Goal: Task Accomplishment & Management: Manage account settings

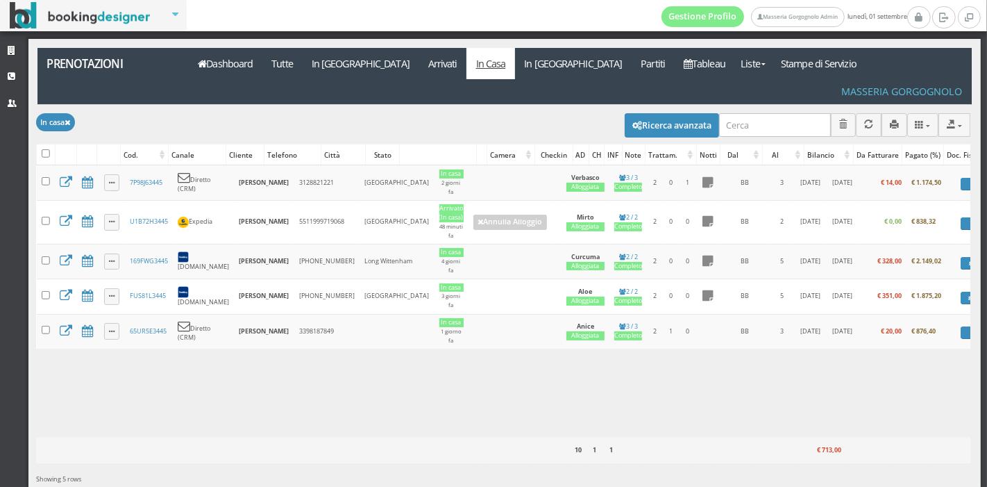
scroll to position [0, 37]
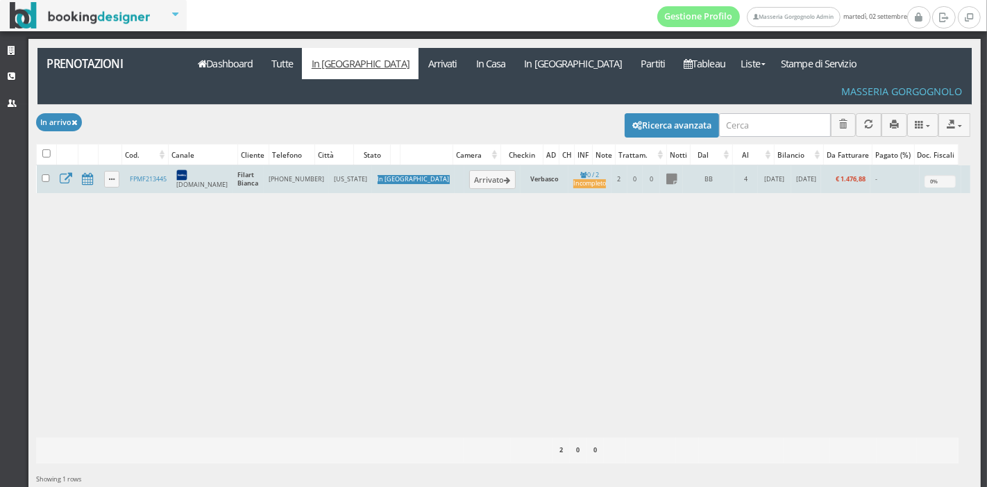
click at [153, 165] on td "FPMF213445" at bounding box center [147, 179] width 47 height 28
click at [151, 174] on link "FPMF213445" at bounding box center [148, 178] width 37 height 9
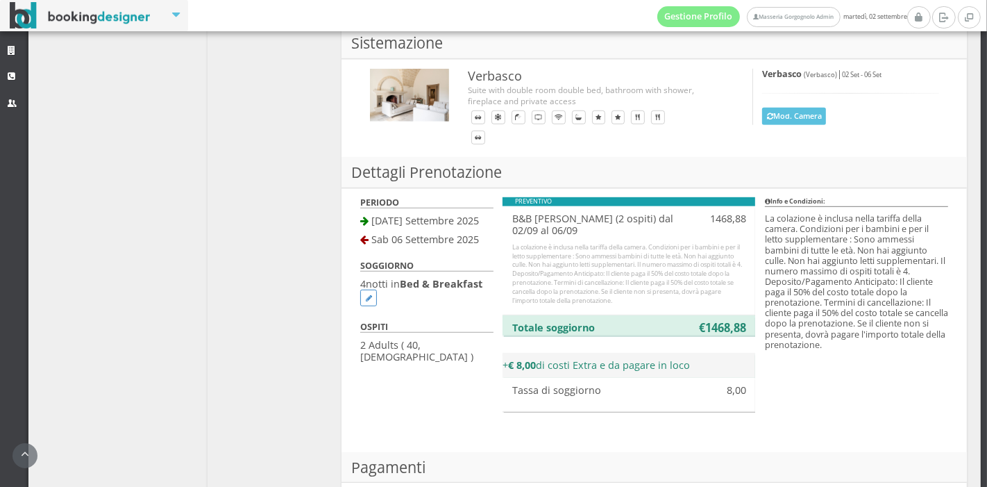
scroll to position [937, 0]
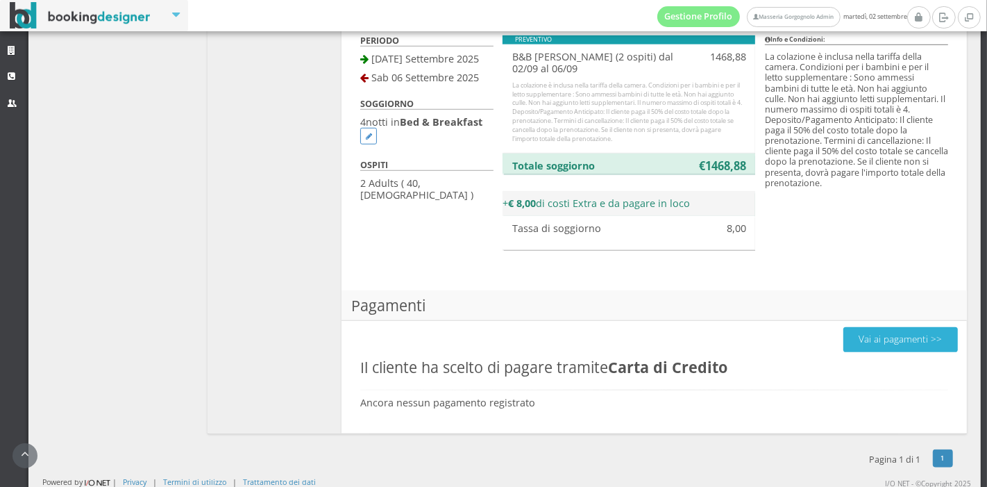
click at [892, 327] on button "Vai ai pagamenti >>" at bounding box center [901, 339] width 115 height 24
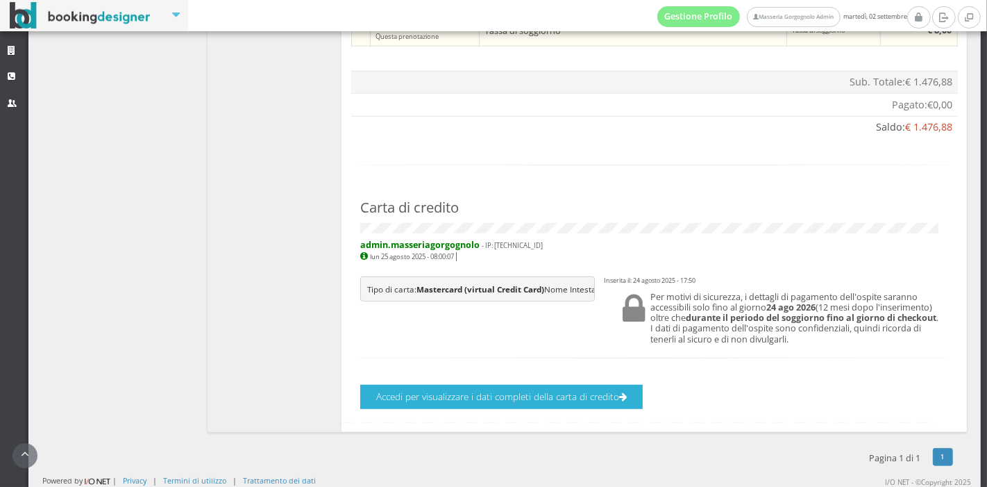
click at [490, 400] on button "Accedi per visualizzare i dati completi della carta di credito" at bounding box center [501, 397] width 283 height 24
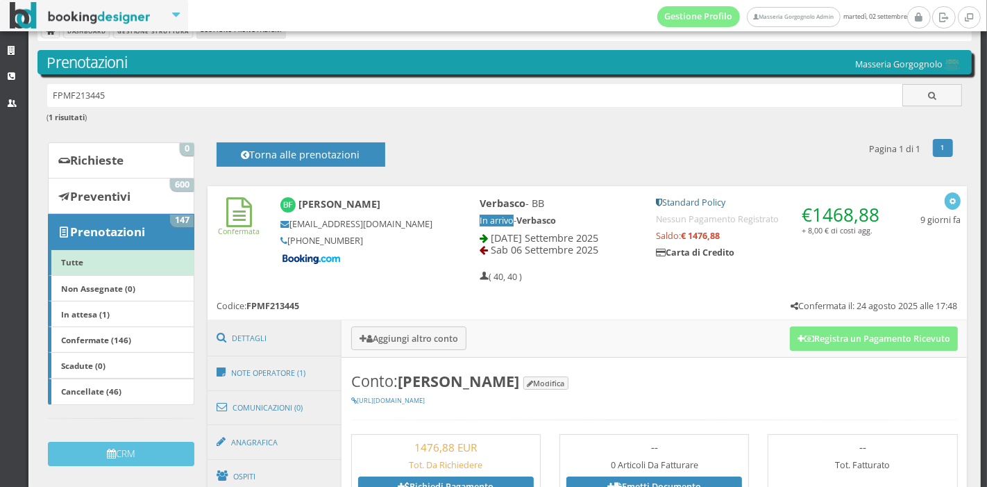
scroll to position [0, 0]
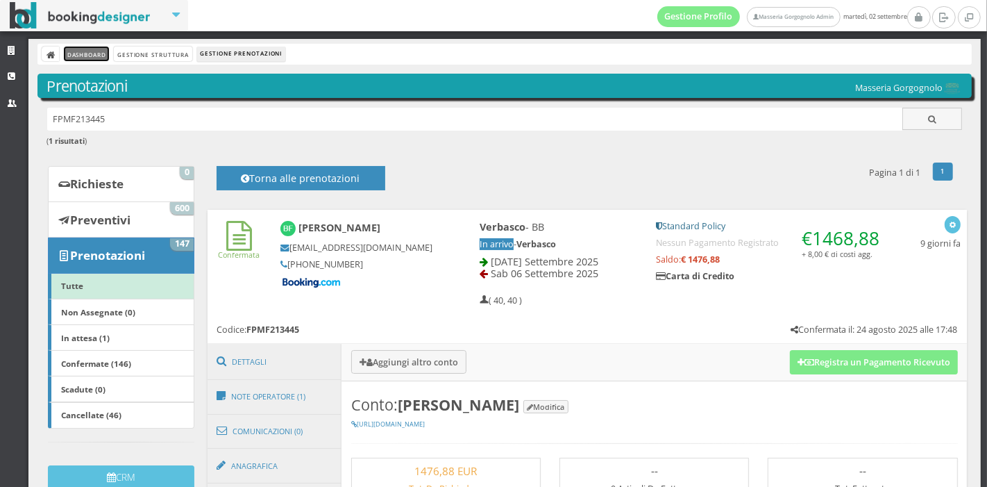
click at [85, 51] on link "Dashboard" at bounding box center [86, 54] width 45 height 15
click at [91, 54] on link "Dashboard" at bounding box center [86, 54] width 45 height 15
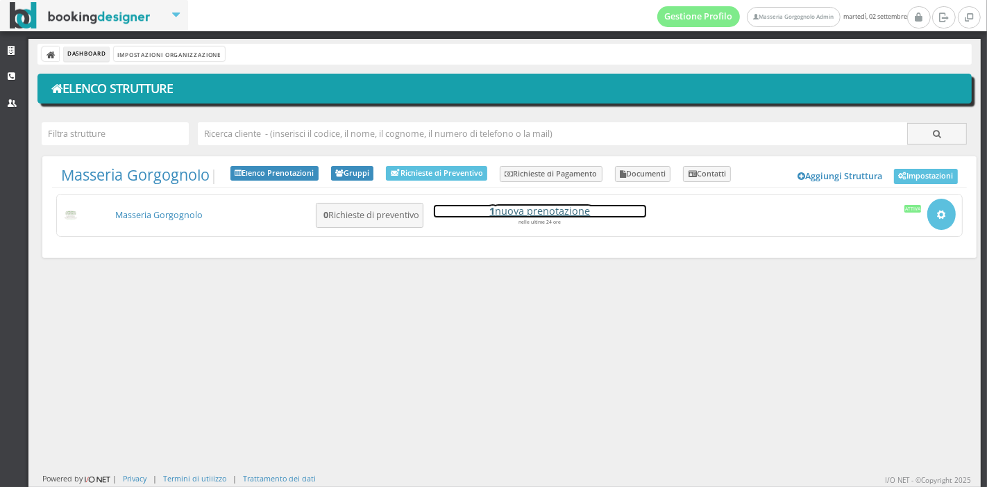
click at [514, 209] on h4 "1 nuova prenotazione" at bounding box center [540, 211] width 212 height 12
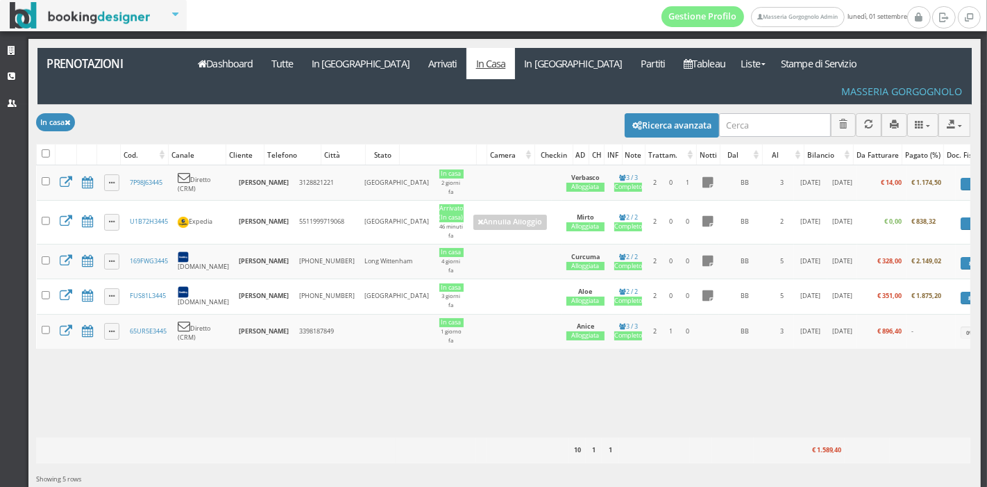
scroll to position [0, 37]
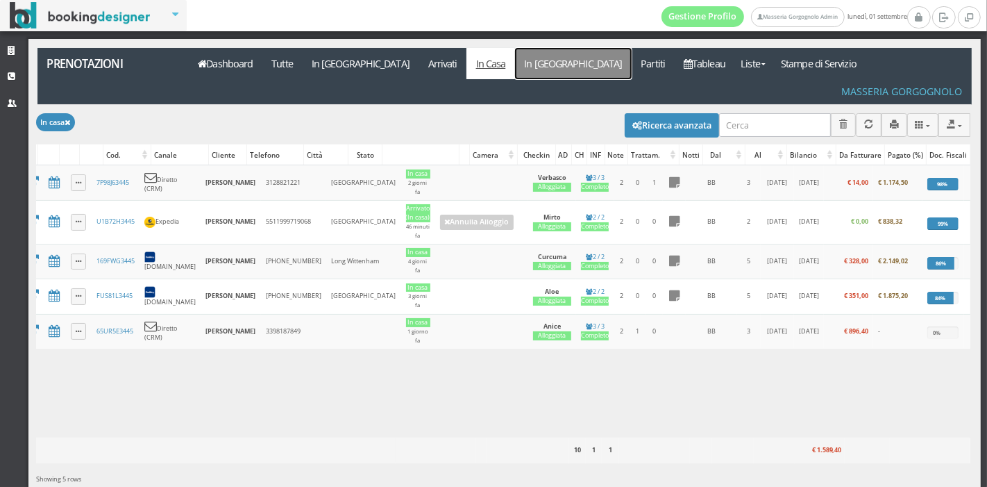
click at [515, 66] on link "In Partenza" at bounding box center [573, 63] width 117 height 31
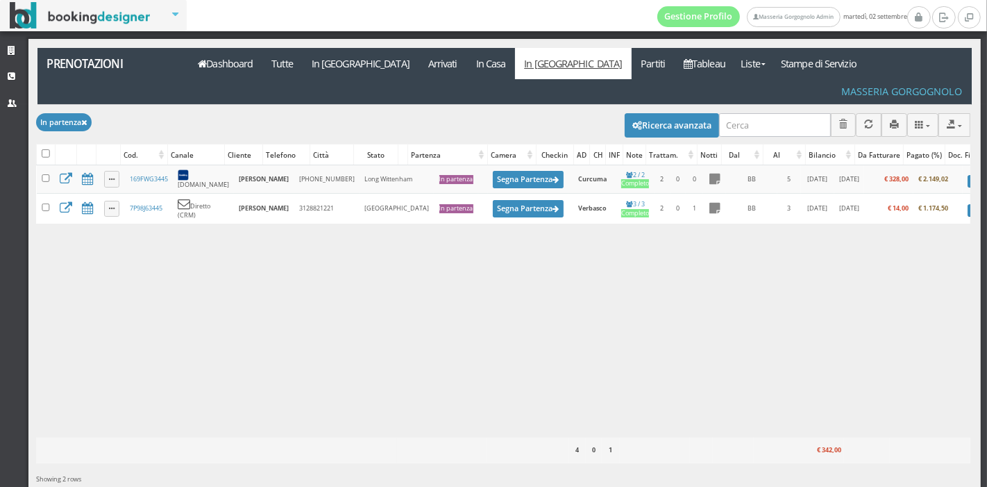
scroll to position [0, 24]
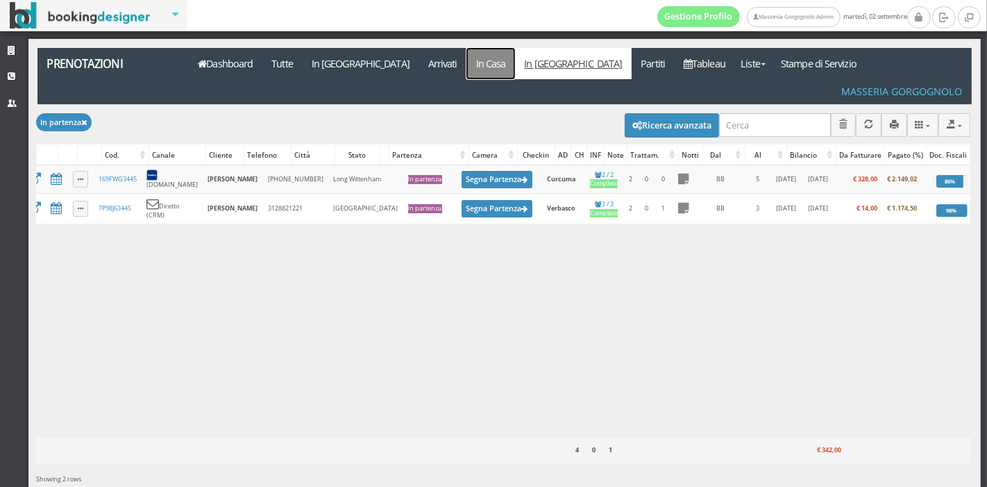
click at [467, 73] on link "In Casa" at bounding box center [491, 63] width 49 height 31
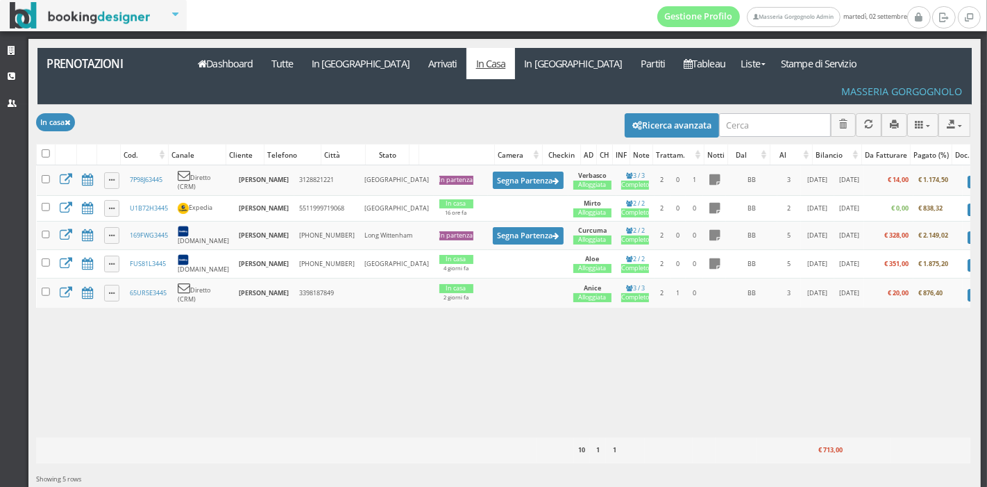
scroll to position [0, 32]
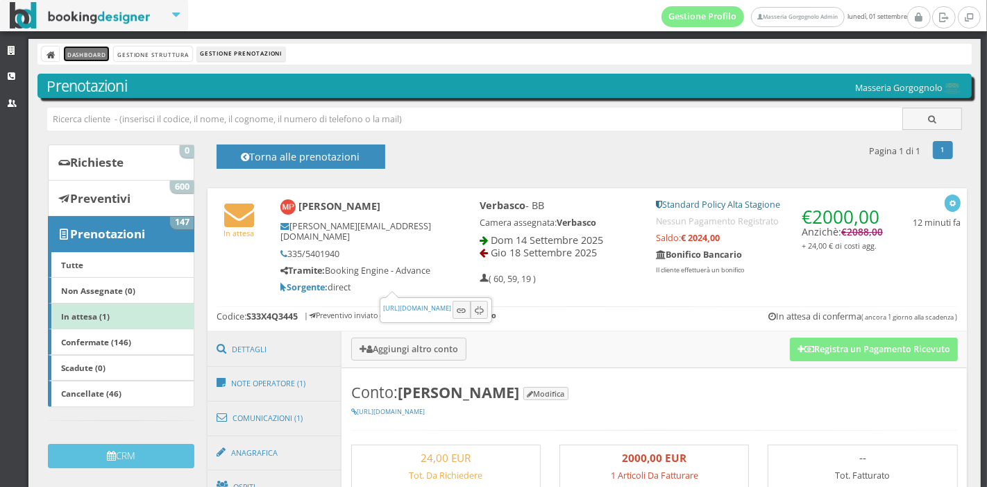
click at [87, 54] on link "Dashboard" at bounding box center [86, 54] width 45 height 15
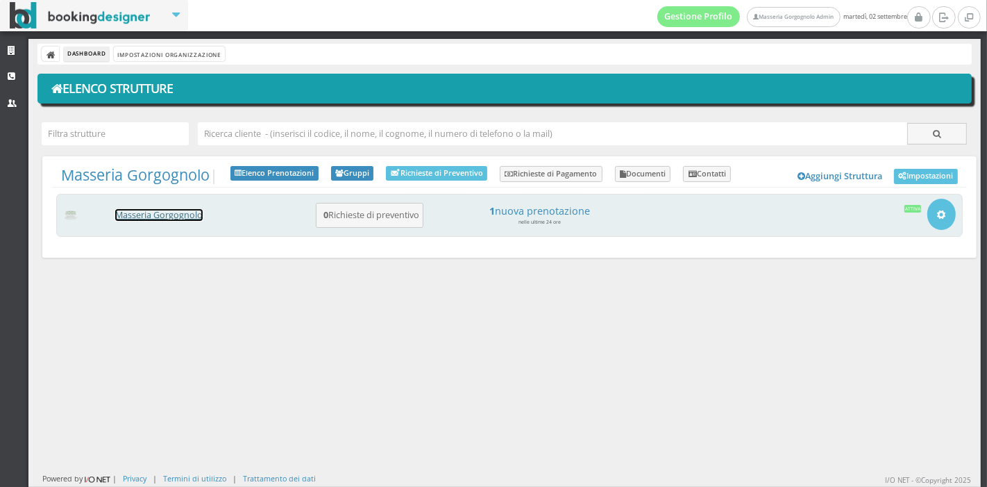
click at [180, 219] on link "Masseria Gorgognolo" at bounding box center [158, 215] width 87 height 12
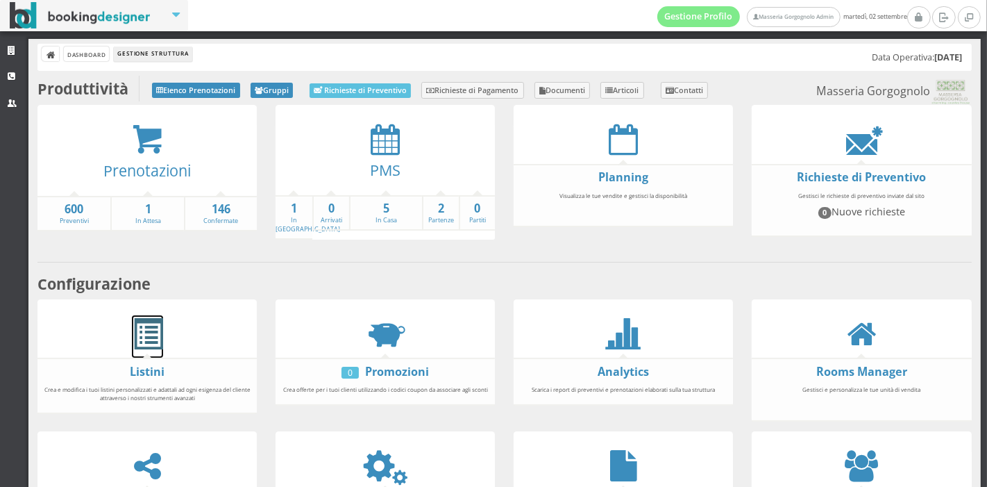
click at [150, 337] on span at bounding box center [147, 334] width 31 height 31
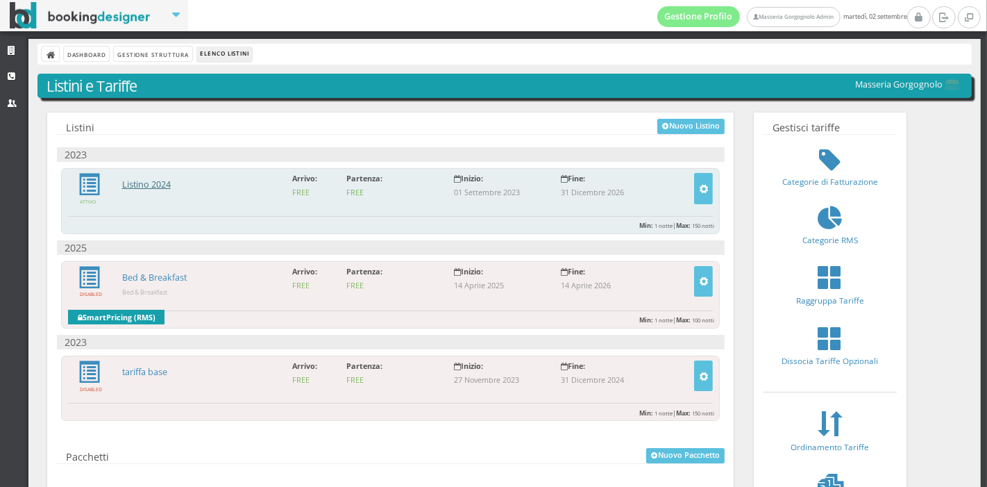
click at [133, 187] on link "Listino 2024" at bounding box center [146, 184] width 49 height 12
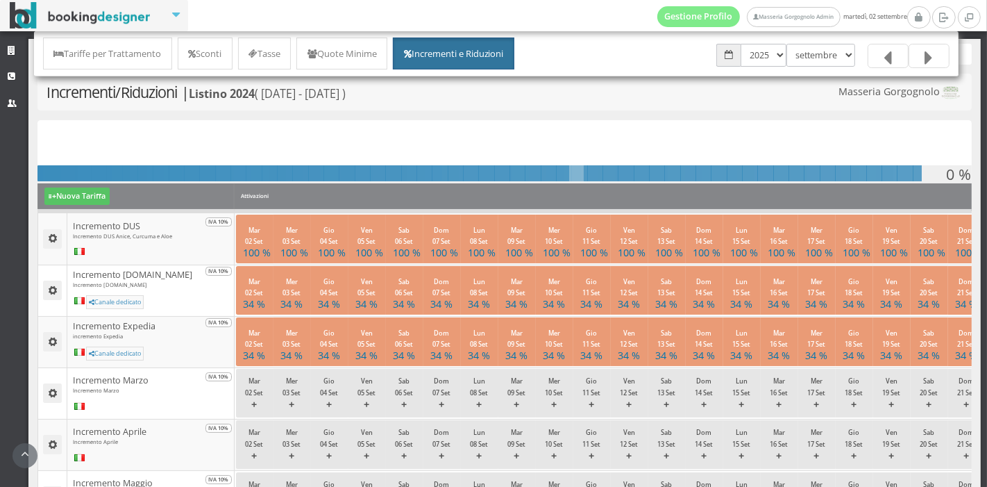
scroll to position [517, 0]
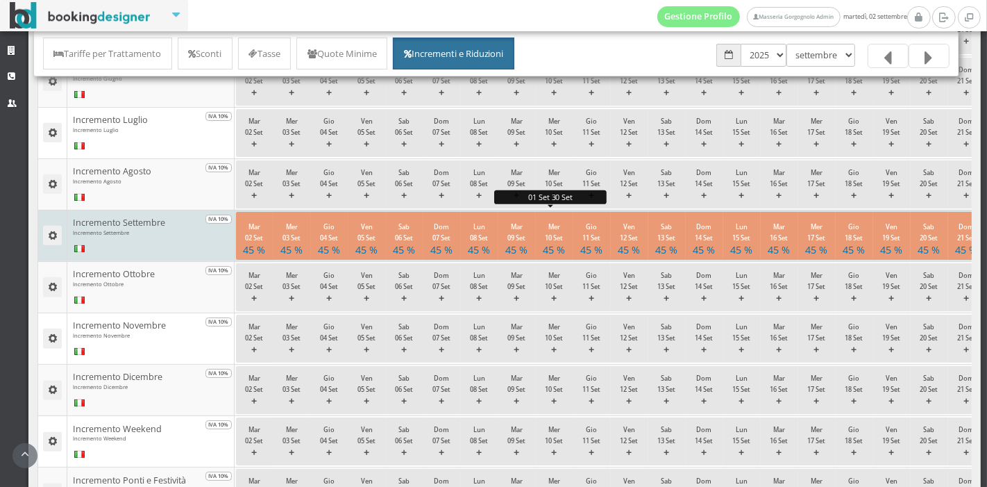
click at [555, 235] on small "Mer 10 Set" at bounding box center [555, 232] width 18 height 20
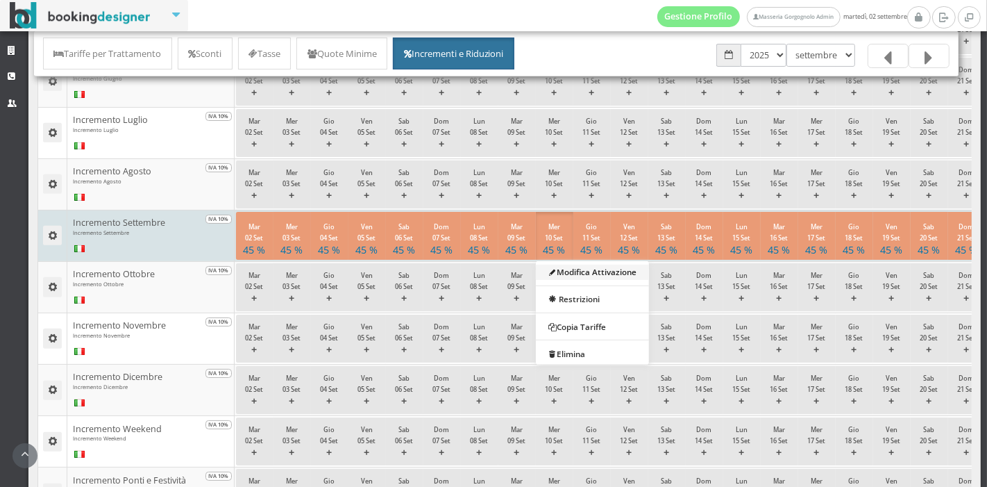
click at [570, 267] on link "Modifica Attivazione" at bounding box center [592, 271] width 113 height 15
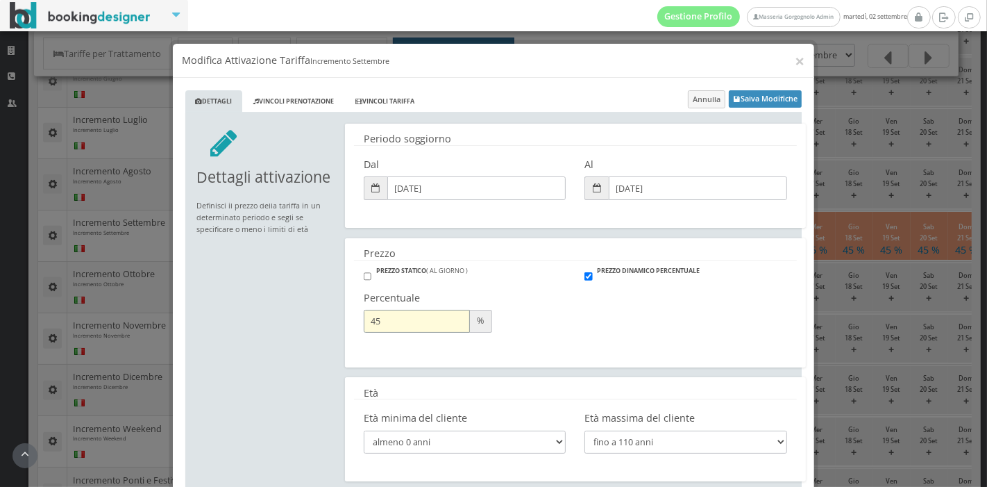
click at [406, 328] on input "45" at bounding box center [417, 321] width 106 height 23
click at [453, 320] on input "46" at bounding box center [417, 321] width 106 height 23
click at [453, 320] on input "47" at bounding box center [417, 321] width 106 height 23
click at [453, 320] on input "48" at bounding box center [417, 321] width 106 height 23
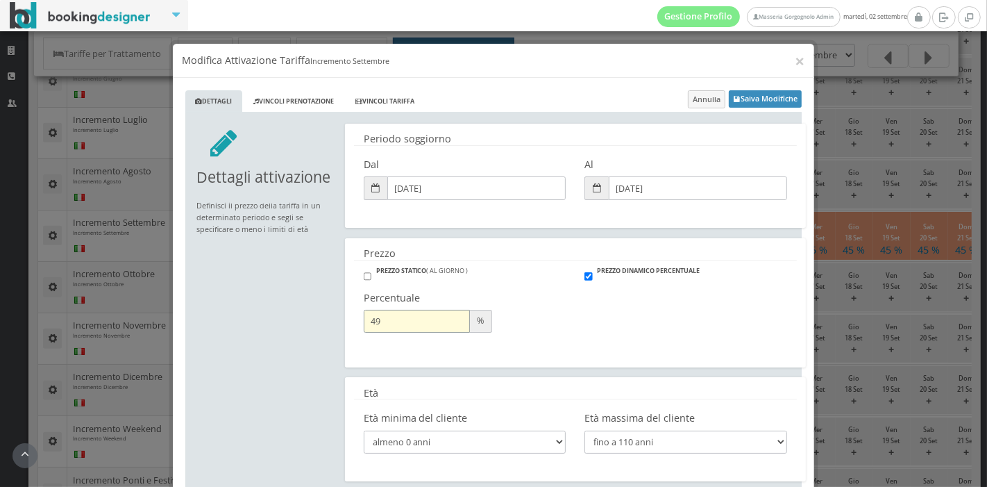
click at [453, 320] on input "49" at bounding box center [417, 321] width 106 height 23
click at [453, 320] on input "50" at bounding box center [417, 321] width 106 height 23
click at [453, 320] on input "51" at bounding box center [417, 321] width 106 height 23
click at [453, 320] on input "52" at bounding box center [417, 321] width 106 height 23
click at [453, 320] on input "53" at bounding box center [417, 321] width 106 height 23
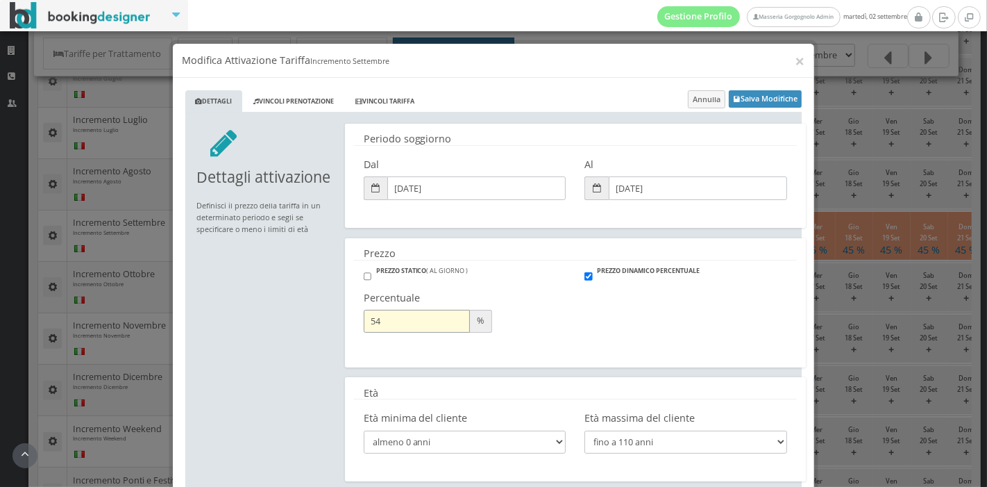
click at [453, 320] on input "54" at bounding box center [417, 321] width 106 height 23
type input "55"
click at [453, 320] on input "55" at bounding box center [417, 321] width 106 height 23
click at [751, 92] on button "Salva Modifiche" at bounding box center [765, 98] width 73 height 17
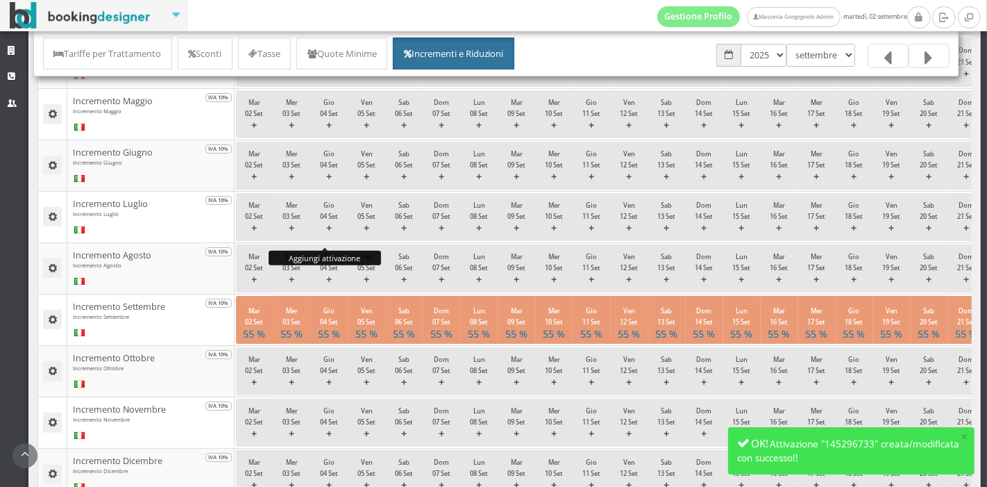
scroll to position [425, 0]
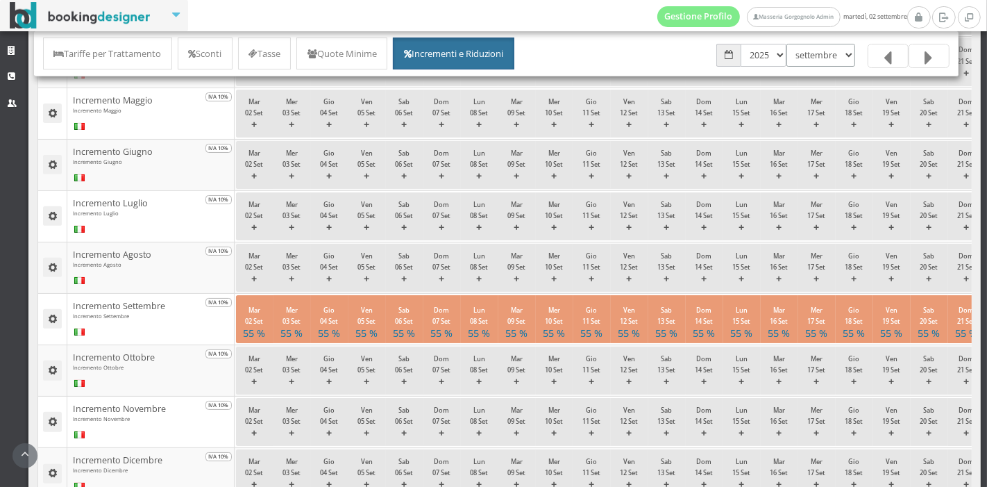
click at [844, 49] on select "gennaio febbraio marzo aprile maggio giugno luglio agosto settembre ottobre nov…" at bounding box center [821, 55] width 69 height 23
select select "1759269600"
click at [787, 44] on select "gennaio febbraio marzo aprile maggio giugno luglio agosto settembre ottobre nov…" at bounding box center [821, 55] width 69 height 23
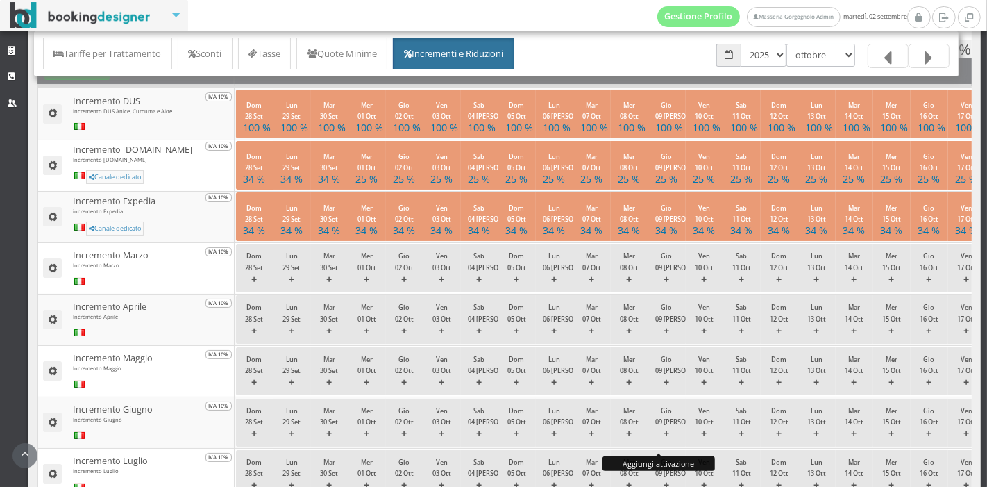
scroll to position [137, 0]
